Goal: Book appointment/travel/reservation

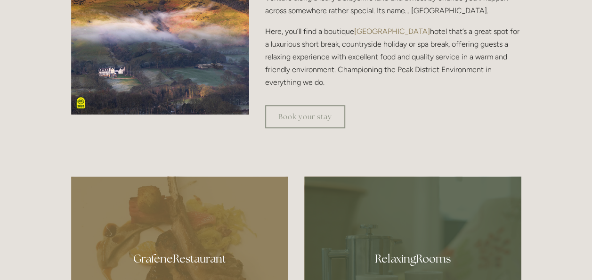
scroll to position [377, 0]
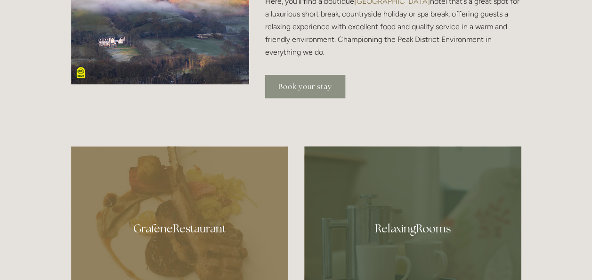
click at [305, 85] on link "Book your stay" at bounding box center [305, 86] width 80 height 23
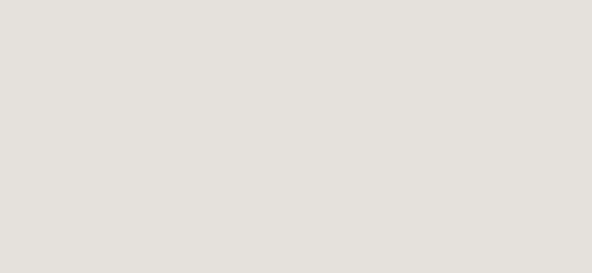
scroll to position [51, 0]
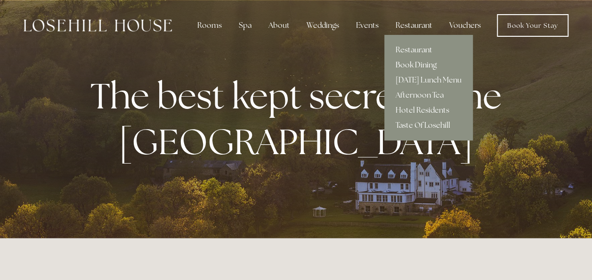
click at [410, 63] on link "Book Dining" at bounding box center [428, 64] width 89 height 15
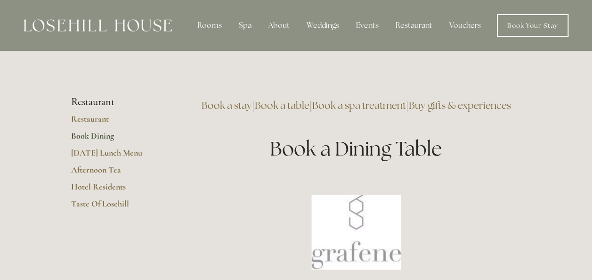
click at [308, 105] on link "Book a table" at bounding box center [282, 105] width 55 height 13
click at [89, 118] on link "Restaurant" at bounding box center [116, 122] width 90 height 17
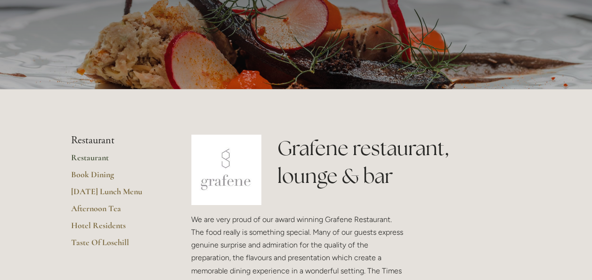
scroll to position [141, 0]
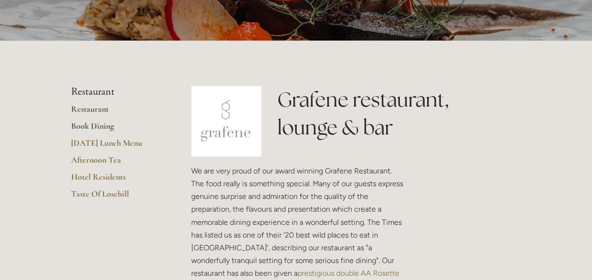
click at [107, 123] on link "Book Dining" at bounding box center [116, 129] width 90 height 17
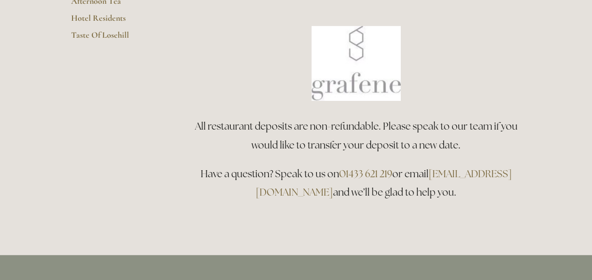
scroll to position [188, 0]
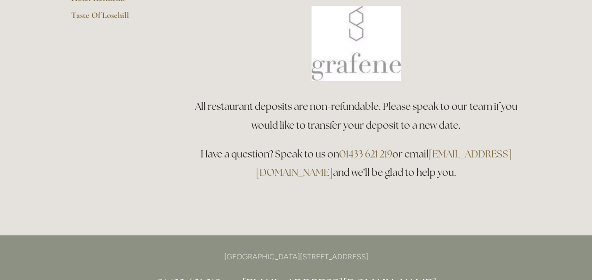
click at [357, 62] on img at bounding box center [355, 43] width 89 height 75
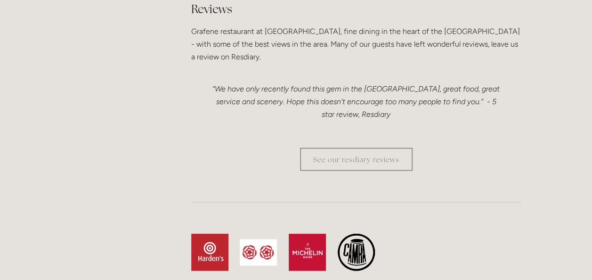
scroll to position [2591, 0]
